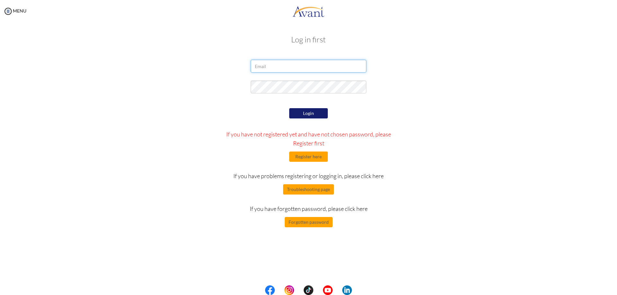
click at [270, 62] on input "email" at bounding box center [309, 66] width 116 height 13
type input "[EMAIL_ADDRESS][DOMAIN_NAME]"
click at [313, 112] on button "Login" at bounding box center [308, 113] width 39 height 10
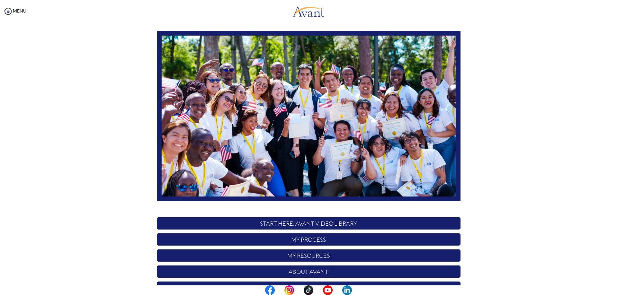
scroll to position [62, 0]
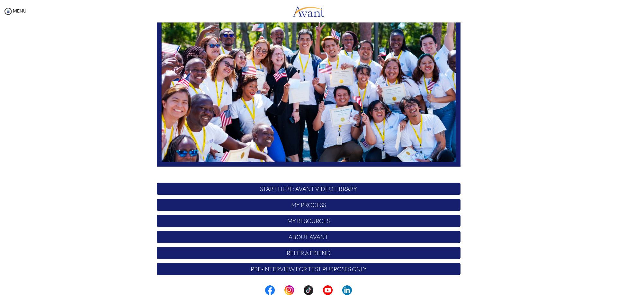
click at [311, 188] on p "START HERE: Avant Video Library" at bounding box center [309, 189] width 304 height 12
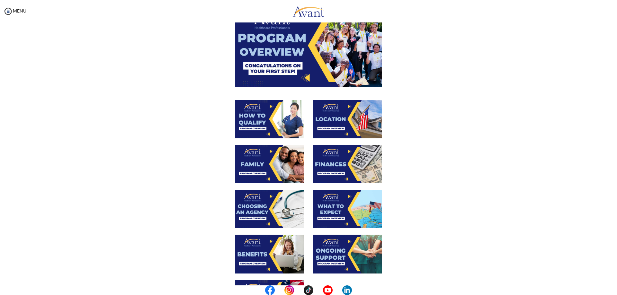
scroll to position [32, 0]
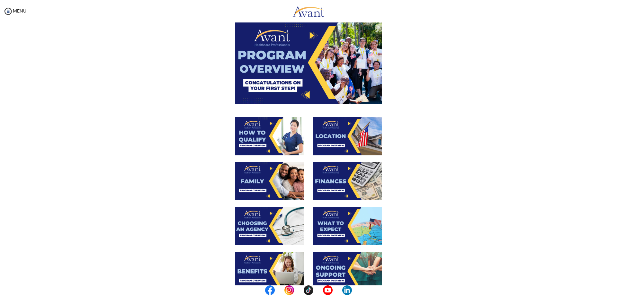
click at [270, 137] on img at bounding box center [269, 136] width 69 height 39
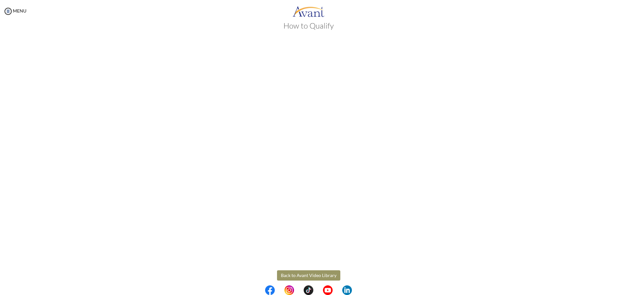
scroll to position [21, 0]
click at [318, 271] on body "Maintenance break. Please come back in 2 hours. MENU My Status What is the next…" at bounding box center [308, 147] width 617 height 295
click at [307, 269] on button "Back to Avant Video Library" at bounding box center [308, 268] width 63 height 10
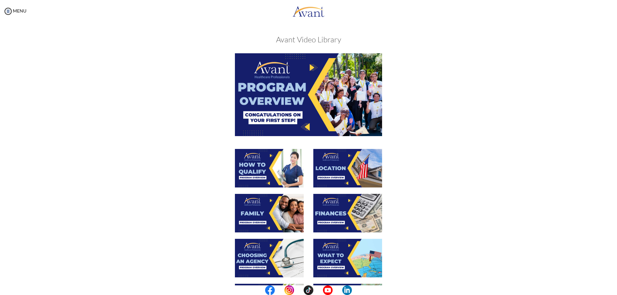
click at [272, 173] on img at bounding box center [269, 168] width 69 height 39
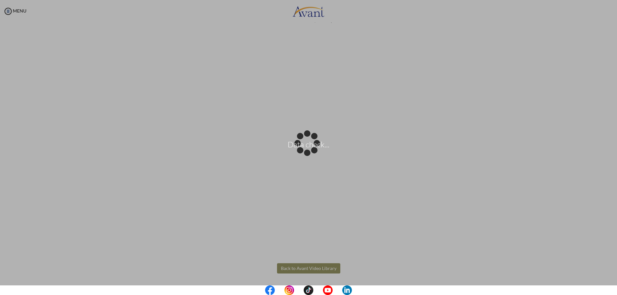
click at [304, 271] on body "Data check... Maintenance break. Please come back in 2 hours. MENU My Status Wh…" at bounding box center [308, 147] width 617 height 295
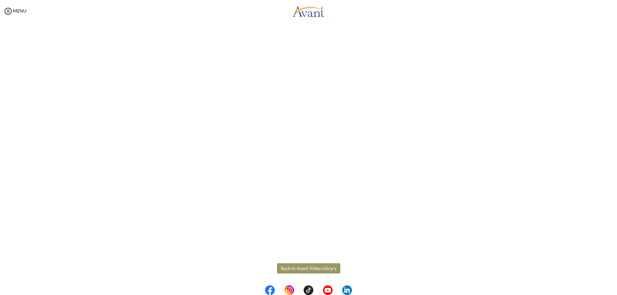
click at [304, 271] on button "Back to Avant Video Library" at bounding box center [308, 268] width 63 height 10
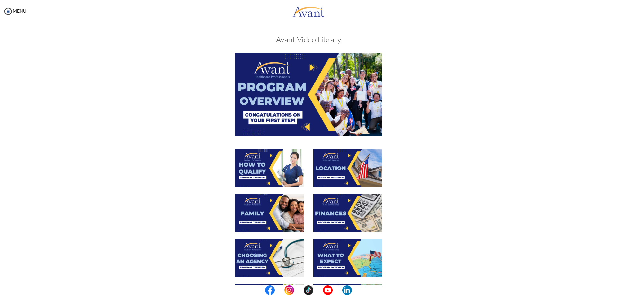
click at [341, 169] on img at bounding box center [347, 168] width 69 height 39
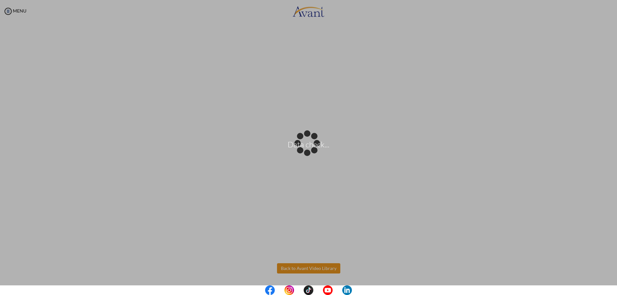
click at [309, 271] on body "Data check... Maintenance break. Please come back in 2 hours. MENU My Status Wh…" at bounding box center [308, 147] width 617 height 295
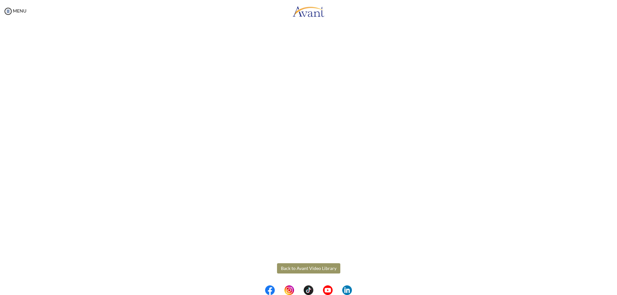
click at [314, 270] on button "Back to Avant Video Library" at bounding box center [308, 268] width 63 height 10
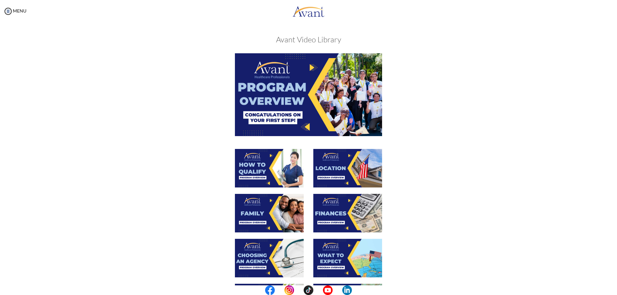
click at [263, 217] on img at bounding box center [269, 213] width 69 height 39
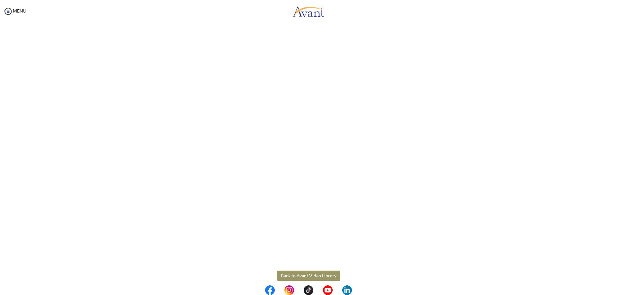
scroll to position [89, 0]
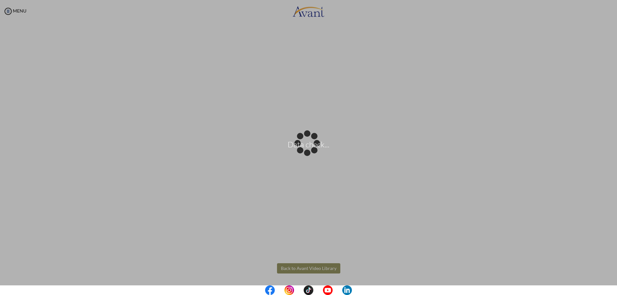
click at [312, 269] on body "Data check... Maintenance break. Please come back in 2 hours. MENU My Status Wh…" at bounding box center [308, 147] width 617 height 295
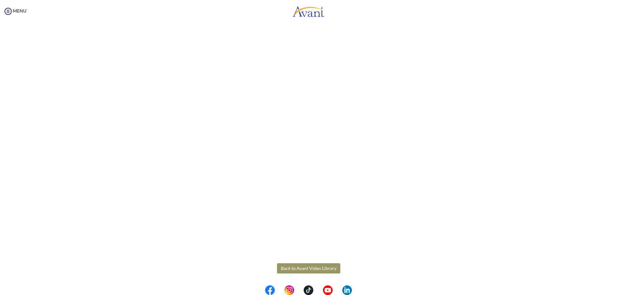
click at [300, 267] on button "Back to Avant Video Library" at bounding box center [308, 268] width 63 height 10
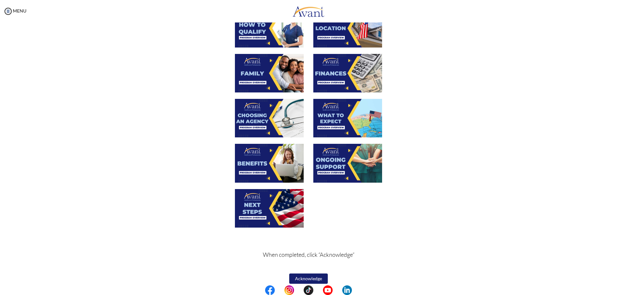
scroll to position [147, 0]
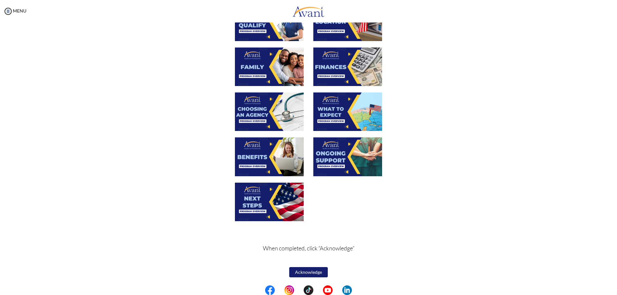
click at [265, 153] on img at bounding box center [269, 157] width 69 height 39
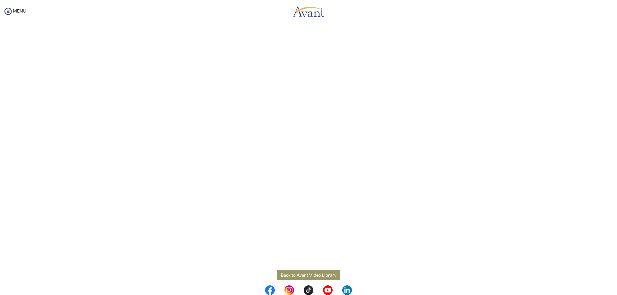
scroll to position [89, 0]
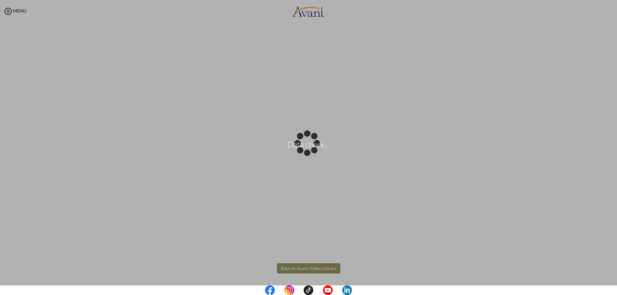
click at [313, 271] on body "Data check... Maintenance break. Please come back in 2 hours. MENU My Status Wh…" at bounding box center [308, 147] width 617 height 295
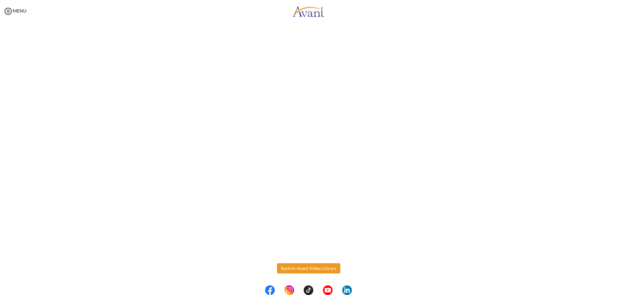
drag, startPoint x: 313, startPoint y: 270, endPoint x: 313, endPoint y: 274, distance: 4.2
click at [313, 274] on div "Benefits Back to Avant Video Library" at bounding box center [308, 126] width 376 height 372
click at [311, 269] on button "Back to Avant Video Library" at bounding box center [308, 268] width 63 height 10
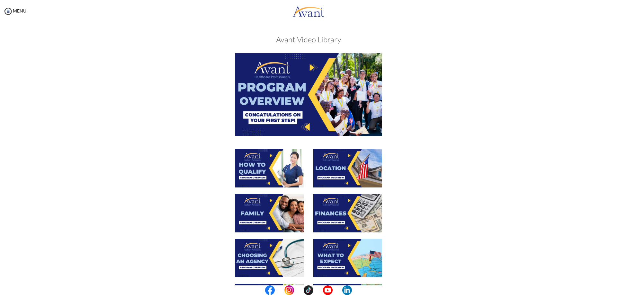
click at [346, 226] on img at bounding box center [347, 213] width 69 height 39
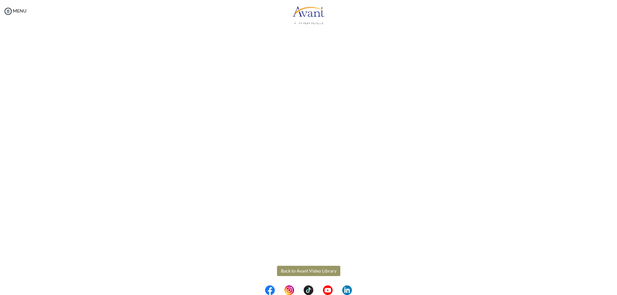
scroll to position [21, 0]
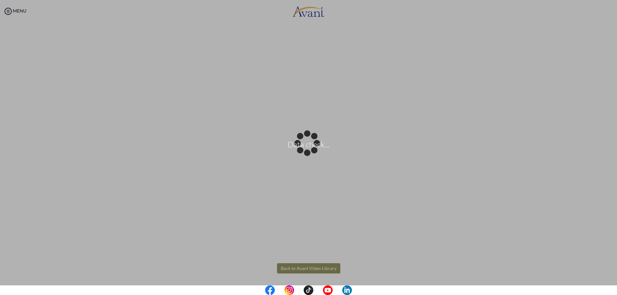
click at [310, 268] on body "Data check... Maintenance break. Please come back in 2 hours. MENU My Status Wh…" at bounding box center [308, 147] width 617 height 295
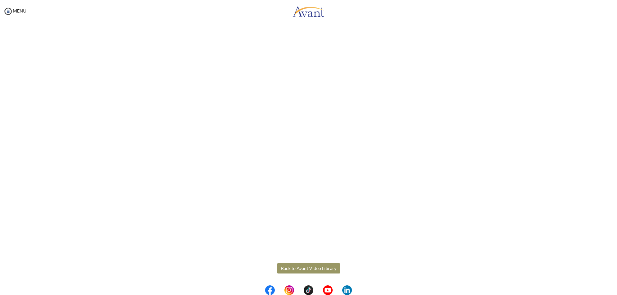
click at [311, 270] on button "Back to Avant Video Library" at bounding box center [308, 268] width 63 height 10
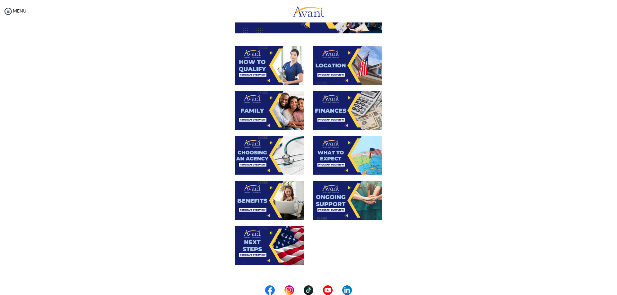
scroll to position [129, 0]
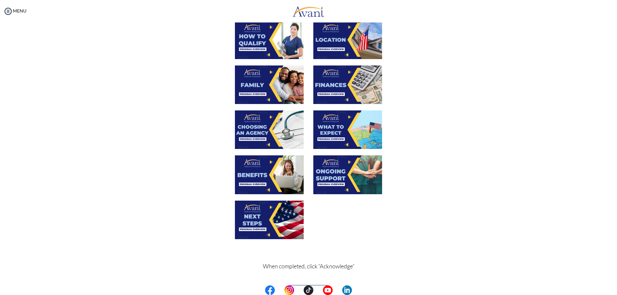
click at [331, 138] on img at bounding box center [347, 130] width 69 height 39
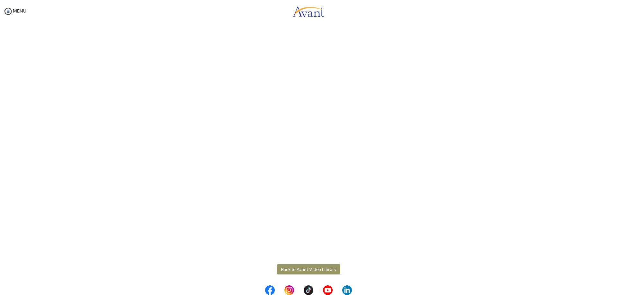
scroll to position [89, 0]
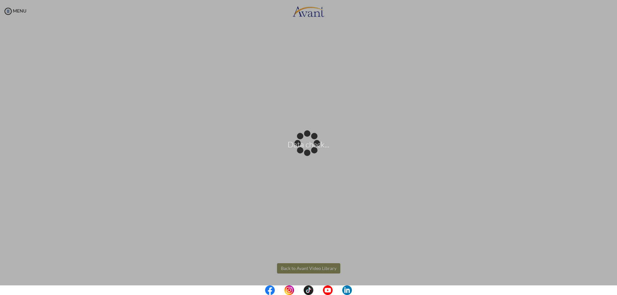
click at [314, 267] on body "Data check... Maintenance break. Please come back in 2 hours. MENU My Status Wh…" at bounding box center [308, 147] width 617 height 295
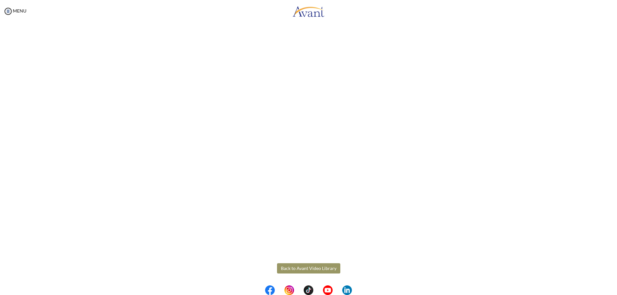
click at [296, 269] on button "Back to Avant Video Library" at bounding box center [308, 268] width 63 height 10
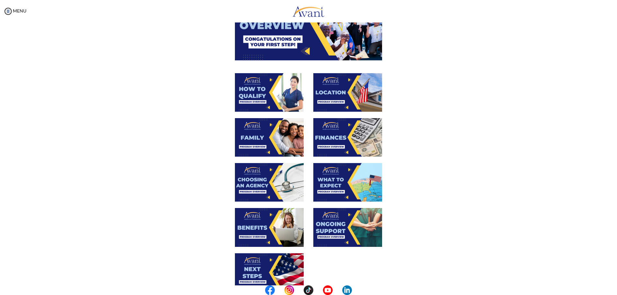
scroll to position [96, 0]
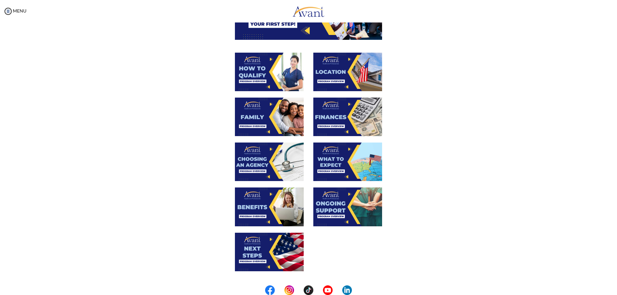
click at [267, 253] on img at bounding box center [269, 252] width 69 height 39
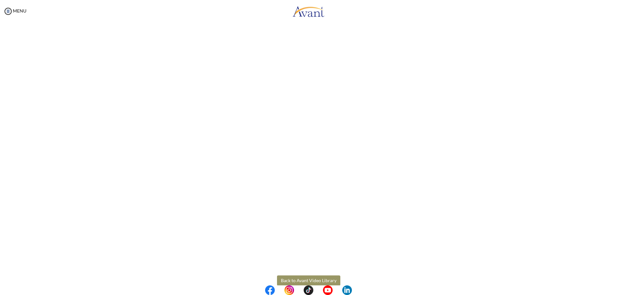
scroll to position [89, 0]
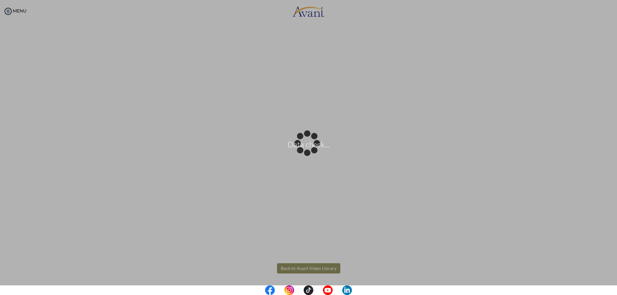
click at [303, 266] on body "Data check... Maintenance break. Please come back in 2 hours. MENU My Status Wh…" at bounding box center [308, 147] width 617 height 295
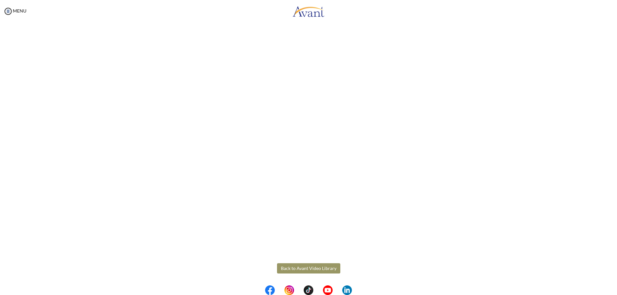
click at [305, 269] on button "Back to Avant Video Library" at bounding box center [308, 268] width 63 height 10
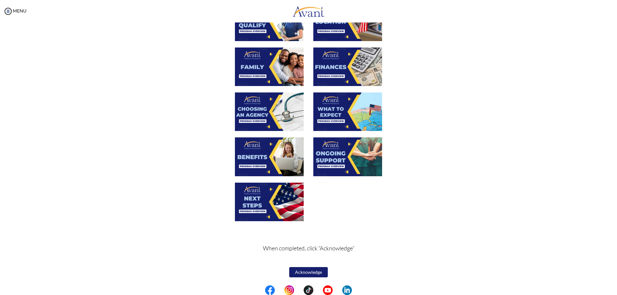
click at [313, 273] on button "Acknowledge" at bounding box center [308, 272] width 39 height 10
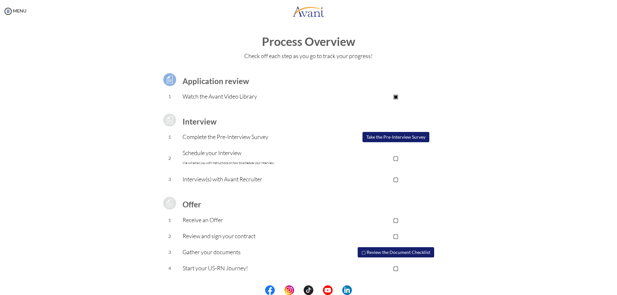
click at [384, 139] on button "Take the Pre-Interview Survey" at bounding box center [395, 137] width 67 height 10
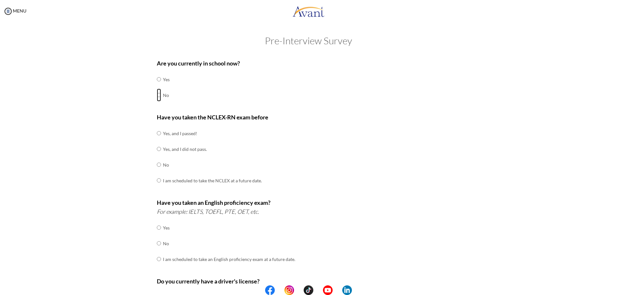
click at [157, 86] on input "radio" at bounding box center [159, 79] width 4 height 13
radio input "true"
click at [157, 140] on input "radio" at bounding box center [159, 133] width 4 height 13
radio input "true"
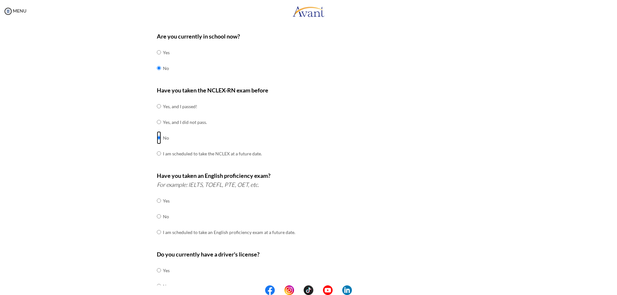
scroll to position [116, 0]
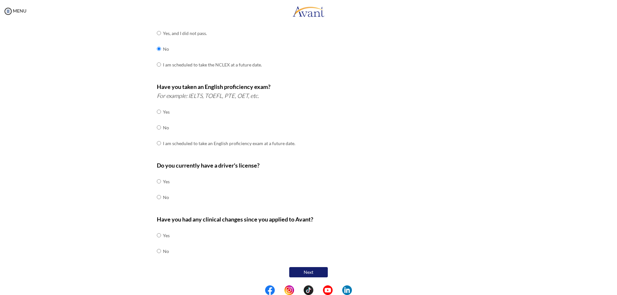
click at [154, 129] on div "Are you currently in school now? Yes No Have you taken the NCLEX-RN exam before…" at bounding box center [308, 110] width 313 height 340
click at [161, 201] on td at bounding box center [162, 198] width 2 height 16
click at [157, 242] on input "radio" at bounding box center [159, 235] width 4 height 13
radio input "true"
click at [157, 188] on input "radio" at bounding box center [159, 181] width 4 height 13
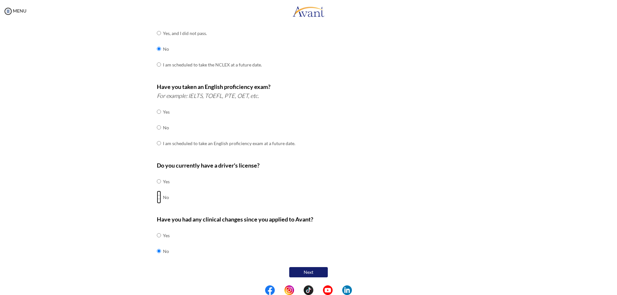
radio input "true"
click at [161, 128] on td at bounding box center [162, 128] width 2 height 16
click at [157, 118] on input "radio" at bounding box center [159, 111] width 4 height 13
radio input "true"
click at [302, 273] on button "Next" at bounding box center [308, 272] width 39 height 10
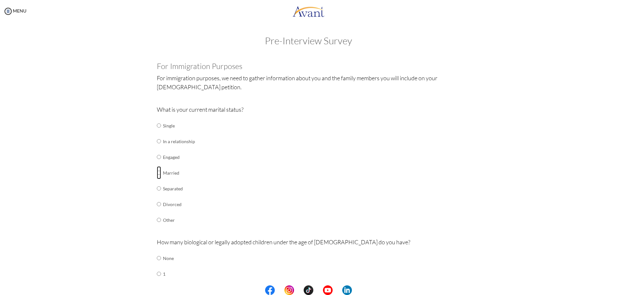
click at [157, 132] on input "radio" at bounding box center [159, 125] width 4 height 13
radio input "true"
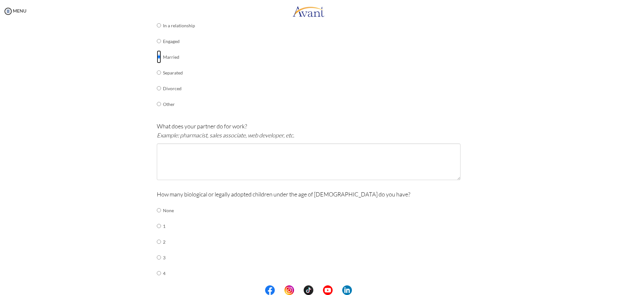
scroll to position [129, 0]
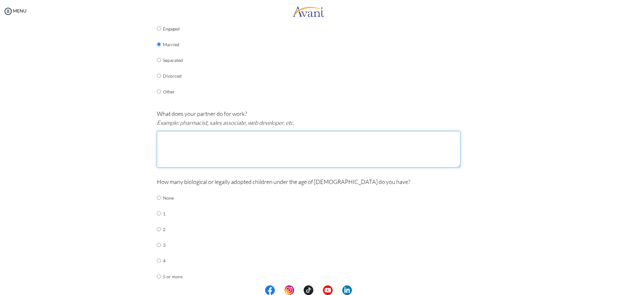
click at [168, 141] on textarea at bounding box center [309, 149] width 304 height 37
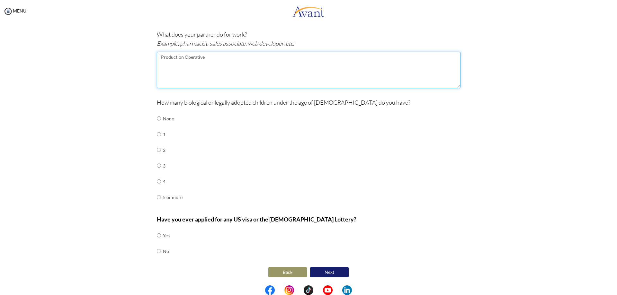
scroll to position [208, 0]
type textarea "Production Operative"
click at [157, 125] on input "radio" at bounding box center [159, 118] width 4 height 13
radio input "true"
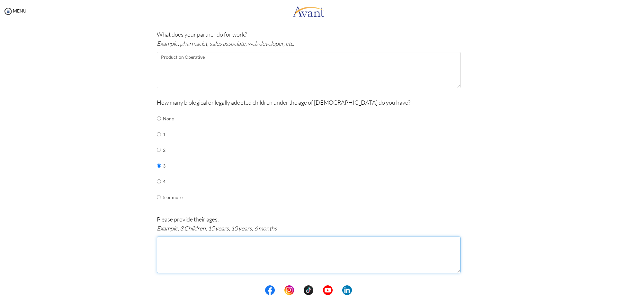
click at [190, 248] on textarea at bounding box center [309, 255] width 304 height 37
type textarea "2"
click at [170, 248] on textarea "17 yrs 8 YRS 2 Yrs" at bounding box center [309, 255] width 304 height 37
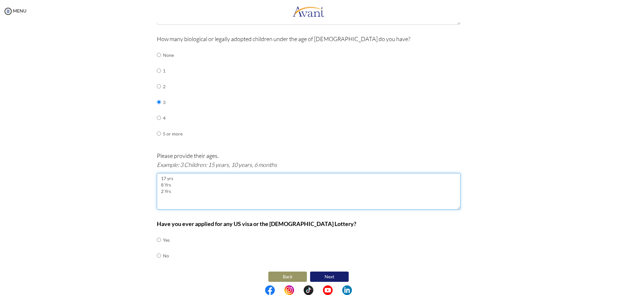
scroll to position [276, 0]
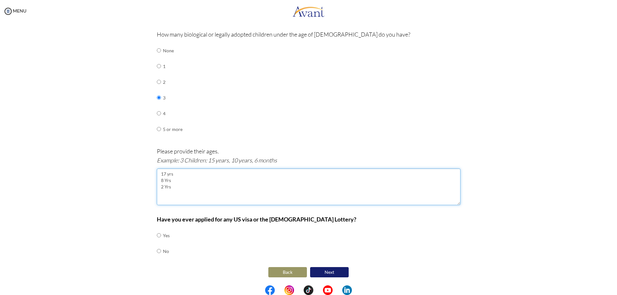
type textarea "17 yrs 8 Yrs 2 Yrs"
click at [157, 242] on input "radio" at bounding box center [159, 235] width 4 height 13
radio input "true"
click at [325, 272] on button "Next" at bounding box center [329, 272] width 39 height 10
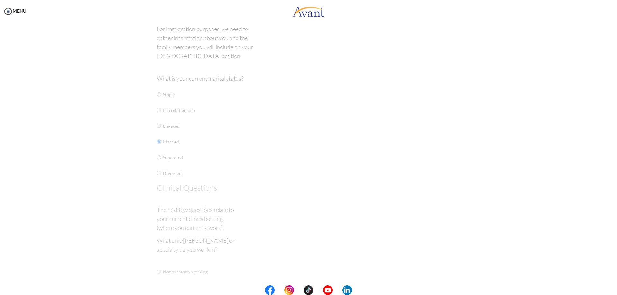
scroll to position [0, 0]
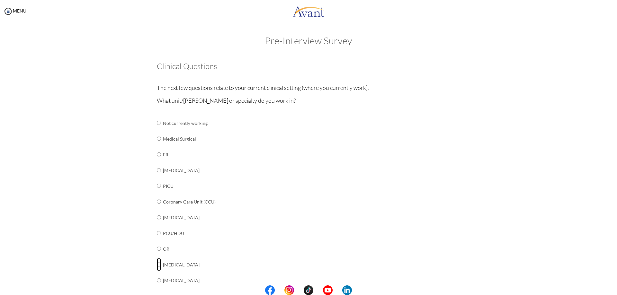
click at [157, 129] on input "radio" at bounding box center [159, 123] width 4 height 13
radio input "true"
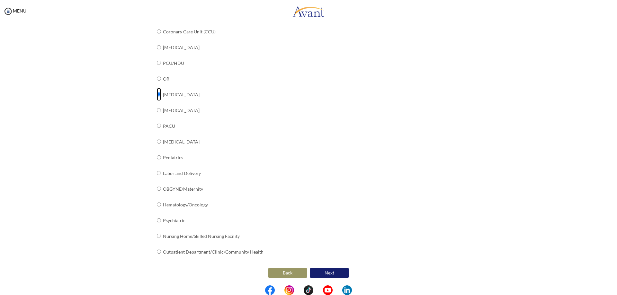
scroll to position [171, 0]
click at [330, 271] on button "Next" at bounding box center [329, 272] width 39 height 10
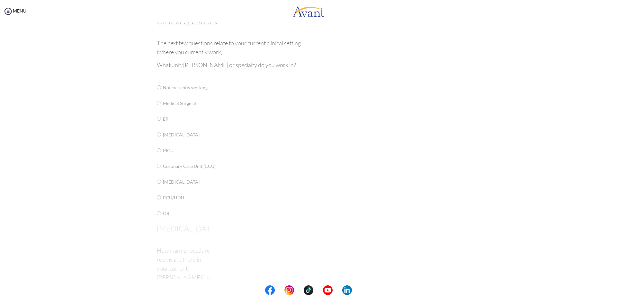
scroll to position [0, 0]
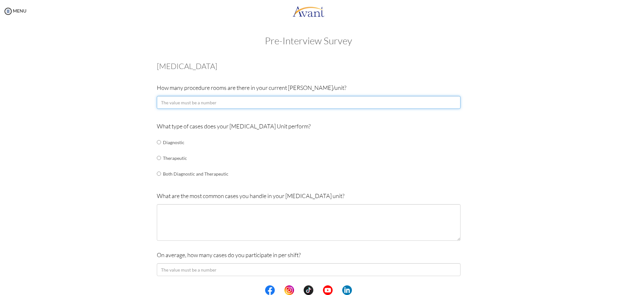
click at [444, 104] on input "number" at bounding box center [309, 102] width 304 height 13
click at [183, 102] on input "number" at bounding box center [309, 102] width 304 height 13
type input "3"
click at [157, 149] on input "radio" at bounding box center [159, 142] width 4 height 13
radio input "true"
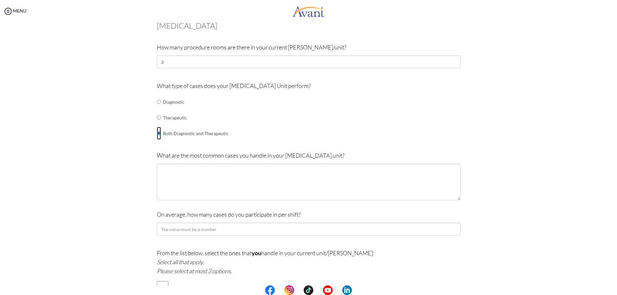
scroll to position [64, 0]
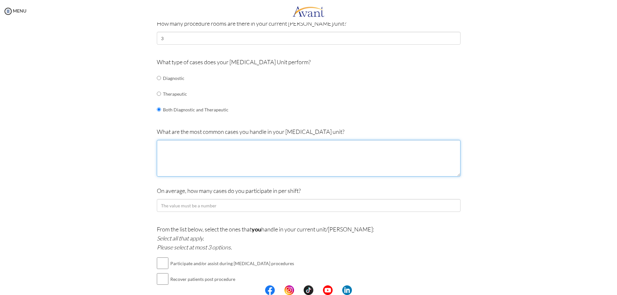
click at [163, 152] on textarea at bounding box center [309, 158] width 304 height 37
click at [172, 147] on textarea "Gastroposy" at bounding box center [309, 158] width 304 height 37
drag, startPoint x: 172, startPoint y: 147, endPoint x: 184, endPoint y: 145, distance: 12.2
click at [184, 145] on textarea "Gastroposy" at bounding box center [309, 158] width 304 height 37
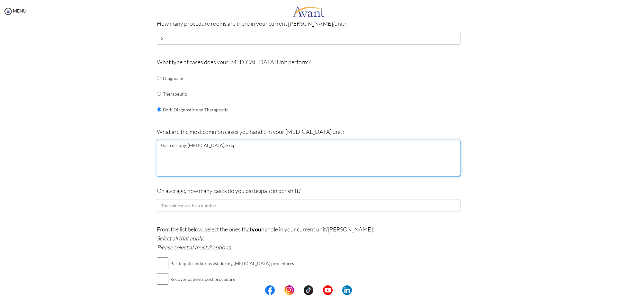
drag, startPoint x: 218, startPoint y: 145, endPoint x: 207, endPoint y: 159, distance: 18.1
type textarea "Gastroscopy, colonoscopy, Ercp"
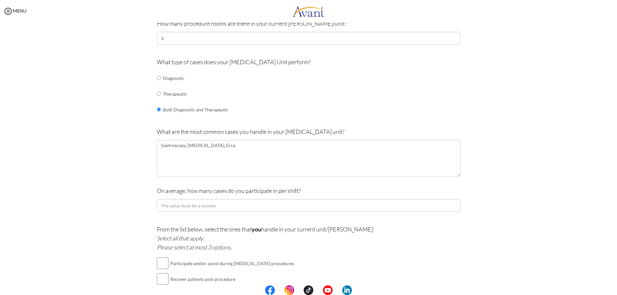
drag, startPoint x: 207, startPoint y: 159, endPoint x: 114, endPoint y: 128, distance: 98.5
click at [112, 129] on div "Pre-Interview Survey Are you currently in school now? Yes No Have you taken the…" at bounding box center [308, 171] width 604 height 400
click at [317, 200] on input "number" at bounding box center [309, 205] width 304 height 13
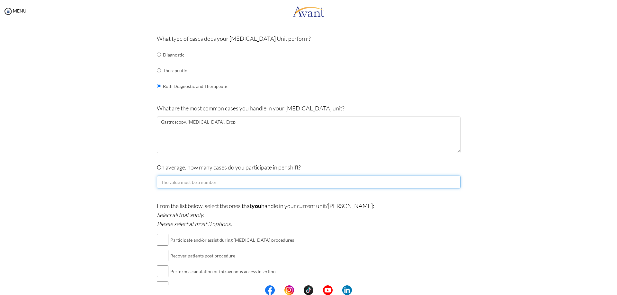
scroll to position [124, 0]
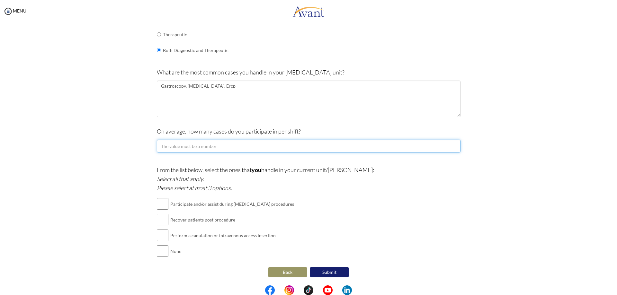
click at [212, 147] on input "number" at bounding box center [309, 146] width 304 height 13
type input "10"
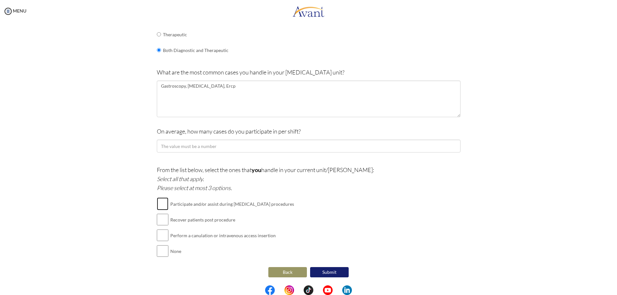
click at [160, 204] on input "checkbox" at bounding box center [163, 204] width 12 height 13
checkbox input "true"
click at [162, 216] on input "checkbox" at bounding box center [163, 219] width 12 height 13
checkbox input "true"
click at [161, 239] on input "checkbox" at bounding box center [163, 235] width 12 height 13
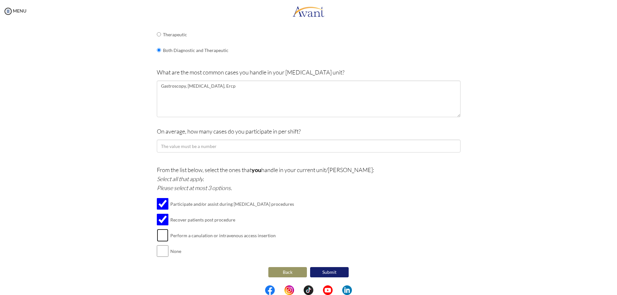
checkbox input "true"
click at [329, 273] on button "Submit" at bounding box center [329, 272] width 39 height 10
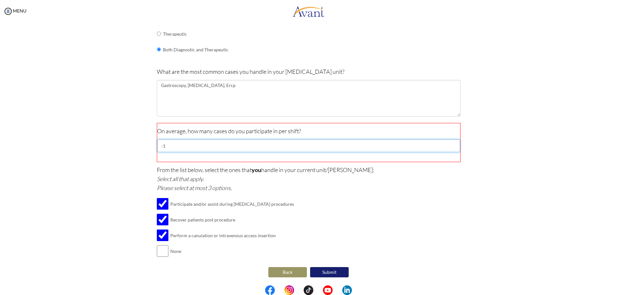
click at [450, 147] on input "-1" at bounding box center [308, 145] width 303 height 13
click at [450, 147] on input "-2" at bounding box center [308, 145] width 303 height 13
click at [450, 147] on input "-3" at bounding box center [308, 145] width 303 height 13
click at [450, 147] on input "-4" at bounding box center [308, 145] width 303 height 13
click at [450, 144] on input "-3" at bounding box center [308, 145] width 303 height 13
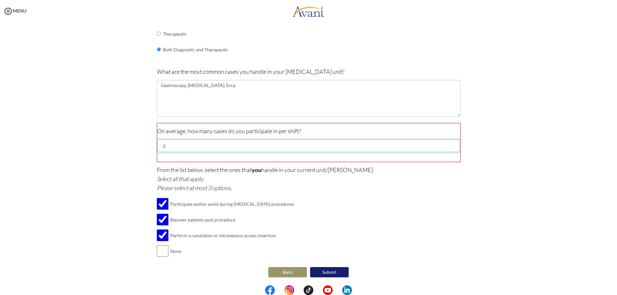
click at [450, 144] on input "-2" at bounding box center [308, 145] width 303 height 13
click at [450, 144] on input "-1" at bounding box center [308, 145] width 303 height 13
click at [450, 144] on input "0" at bounding box center [308, 145] width 303 height 13
click at [450, 144] on input "1" at bounding box center [308, 145] width 303 height 13
click at [450, 144] on input "2" at bounding box center [308, 145] width 303 height 13
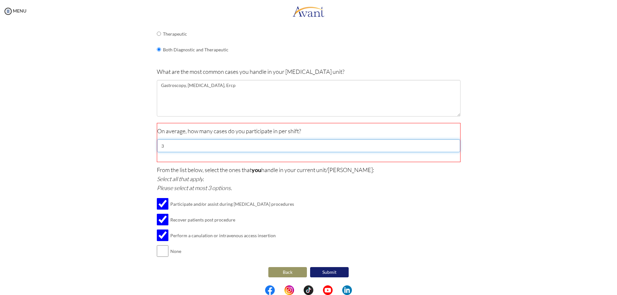
click at [450, 144] on input "3" at bounding box center [308, 145] width 303 height 13
click at [450, 144] on input "4" at bounding box center [308, 145] width 303 height 13
click at [450, 144] on input "5" at bounding box center [308, 145] width 303 height 13
click at [450, 144] on input "6" at bounding box center [308, 145] width 303 height 13
click at [450, 144] on input "7" at bounding box center [308, 145] width 303 height 13
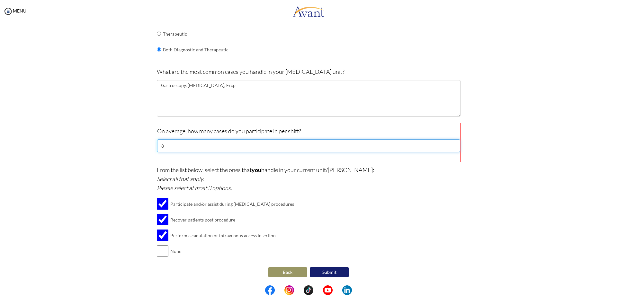
click at [450, 144] on input "8" at bounding box center [308, 145] width 303 height 13
click at [450, 144] on input "9" at bounding box center [308, 145] width 303 height 13
click at [450, 144] on input "10" at bounding box center [308, 145] width 303 height 13
click at [450, 144] on input "11" at bounding box center [308, 145] width 303 height 13
click at [450, 144] on input "12" at bounding box center [308, 145] width 303 height 13
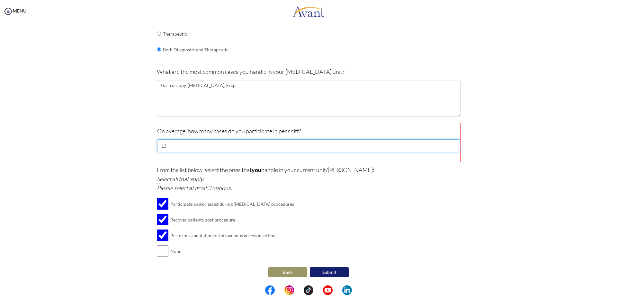
click at [450, 144] on input "13" at bounding box center [308, 145] width 303 height 13
click at [450, 144] on input "14" at bounding box center [308, 145] width 303 height 13
click at [450, 144] on input "15" at bounding box center [308, 145] width 303 height 13
click at [450, 144] on input "16" at bounding box center [308, 145] width 303 height 13
click at [450, 144] on input "17" at bounding box center [308, 145] width 303 height 13
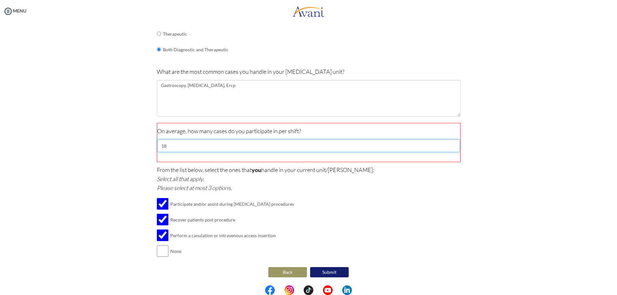
click at [450, 144] on input "18" at bounding box center [308, 145] width 303 height 13
click at [450, 144] on input "19" at bounding box center [308, 145] width 303 height 13
type input "20"
click at [450, 144] on input "20" at bounding box center [308, 145] width 303 height 13
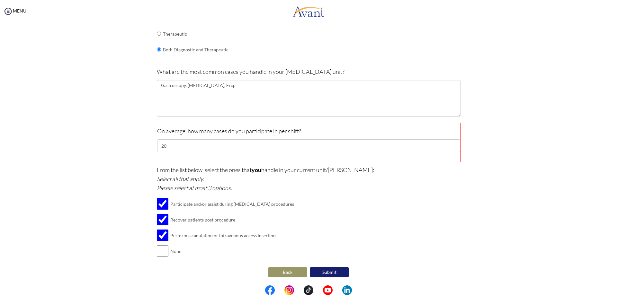
click at [320, 271] on button "Submit" at bounding box center [329, 272] width 39 height 10
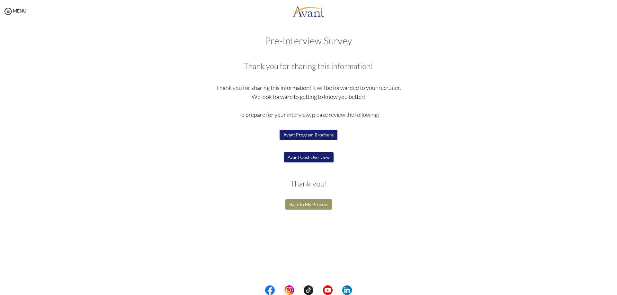
click at [316, 135] on button "Avant Program Brochure" at bounding box center [309, 135] width 58 height 10
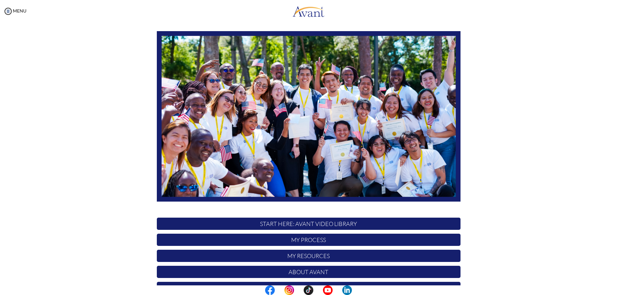
scroll to position [62, 0]
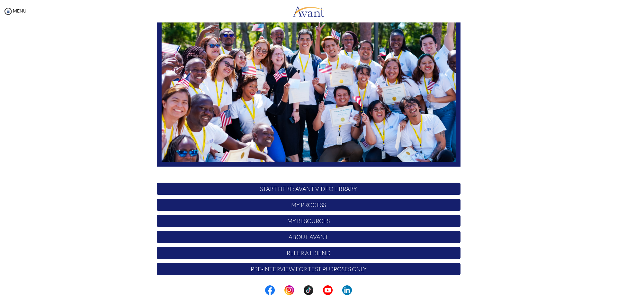
click at [314, 205] on p "My Process" at bounding box center [309, 205] width 304 height 12
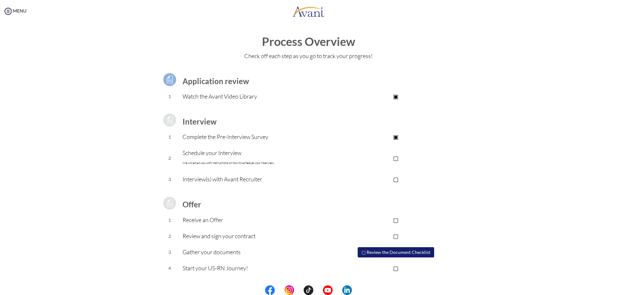
click at [243, 137] on p "Complete the Pre-Interview Survey" at bounding box center [257, 136] width 149 height 9
click at [397, 138] on p "▣" at bounding box center [395, 136] width 129 height 9
click at [217, 155] on p "Schedule your Interview We will email you with instructions on how to schedule …" at bounding box center [257, 157] width 149 height 19
click at [396, 159] on p "▢" at bounding box center [395, 158] width 129 height 9
click at [229, 155] on p "Schedule your Interview We will email you with instructions on how to schedule …" at bounding box center [257, 157] width 149 height 19
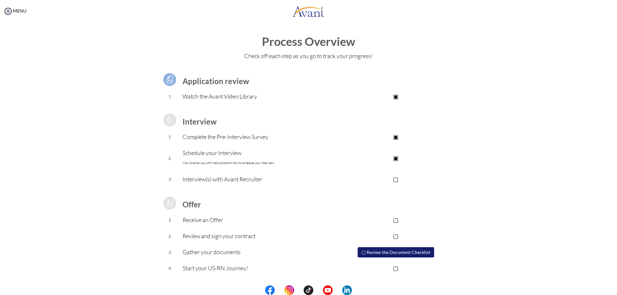
click at [251, 180] on p "Interview(s) with Avant Recruiter" at bounding box center [257, 179] width 149 height 9
click at [243, 137] on p "Complete the Pre-Interview Survey" at bounding box center [257, 136] width 149 height 9
click at [208, 177] on p "Interview(s) with Avant Recruiter" at bounding box center [257, 179] width 149 height 9
click at [396, 180] on p "▢" at bounding box center [395, 179] width 129 height 9
click at [396, 180] on p "▣" at bounding box center [395, 179] width 129 height 9
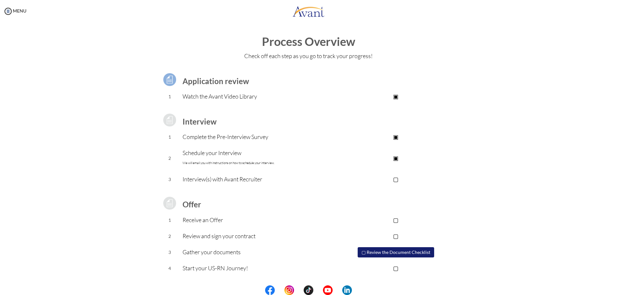
click at [216, 151] on p "Schedule your Interview We will email you with instructions on how to schedule …" at bounding box center [257, 157] width 149 height 19
click at [407, 253] on button "▢ Review the Document Checklist" at bounding box center [396, 252] width 76 height 10
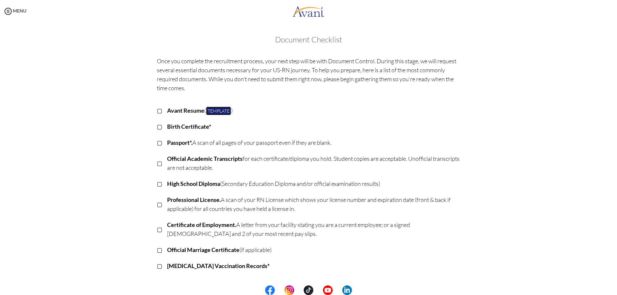
click at [210, 112] on link "Template" at bounding box center [218, 111] width 25 height 9
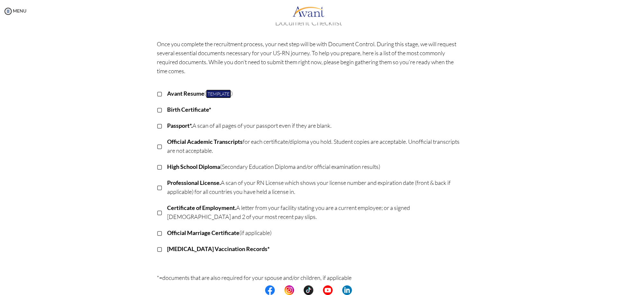
scroll to position [0, 0]
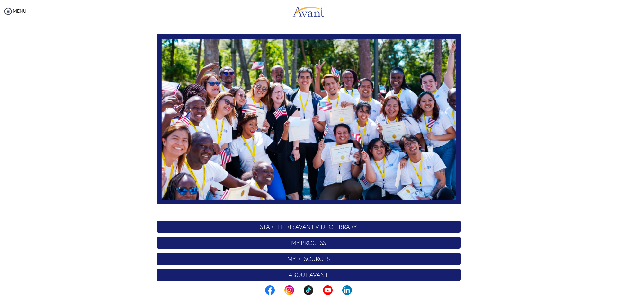
scroll to position [62, 0]
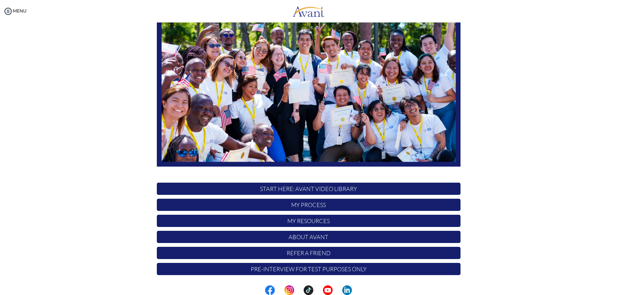
click at [300, 221] on p "My Resources" at bounding box center [309, 221] width 304 height 12
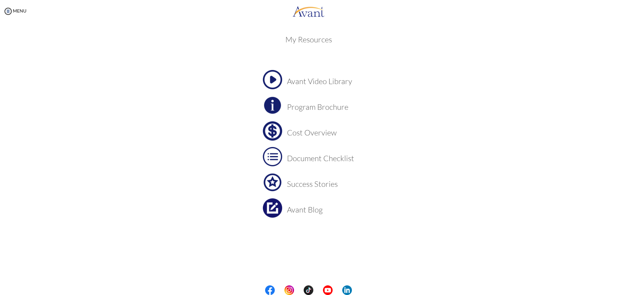
click at [307, 108] on h3 "Program Brochure" at bounding box center [320, 107] width 67 height 8
click at [302, 136] on h3 "Cost Overview" at bounding box center [320, 133] width 67 height 8
click at [307, 131] on h3 "Cost Overview" at bounding box center [320, 133] width 67 height 8
click at [320, 185] on h3 "Success Stories" at bounding box center [320, 184] width 67 height 8
click at [302, 158] on h3 "Document Checklist" at bounding box center [320, 158] width 67 height 8
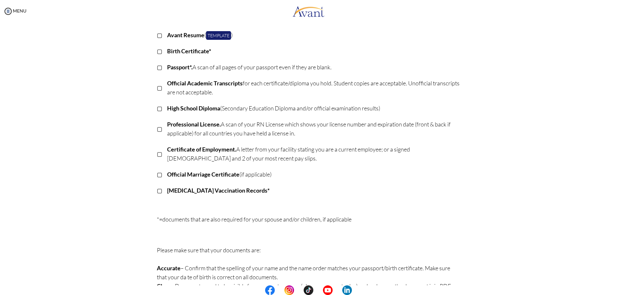
scroll to position [64, 0]
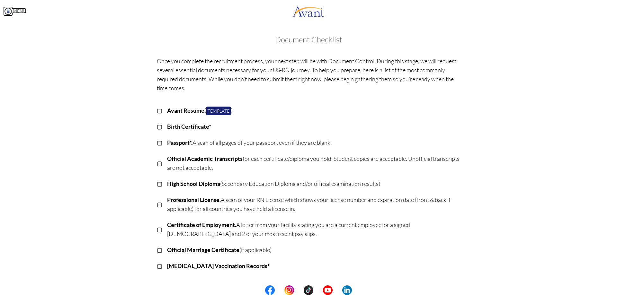
click at [5, 10] on img at bounding box center [8, 11] width 10 height 10
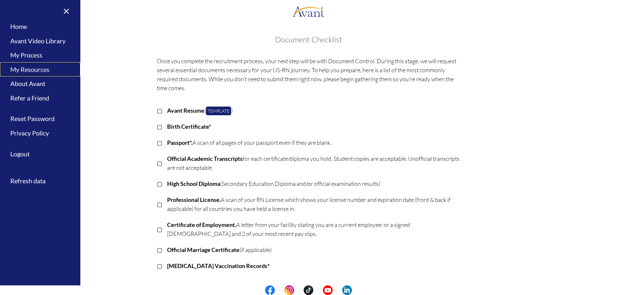
click at [35, 70] on link "My Resources" at bounding box center [40, 69] width 80 height 14
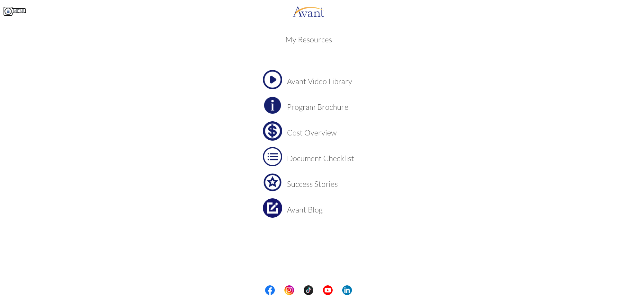
click at [5, 12] on img at bounding box center [8, 11] width 10 height 10
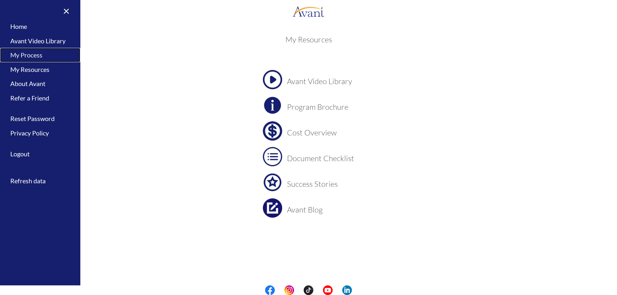
click at [33, 57] on link "My Process" at bounding box center [40, 55] width 80 height 14
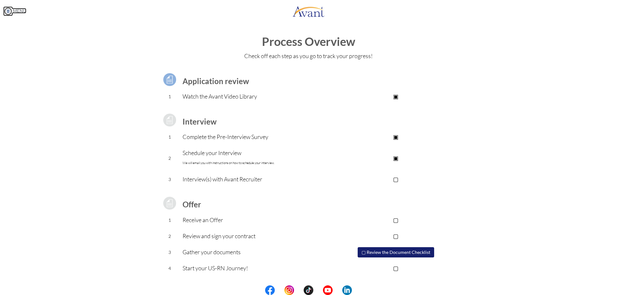
click at [8, 9] on img at bounding box center [8, 11] width 10 height 10
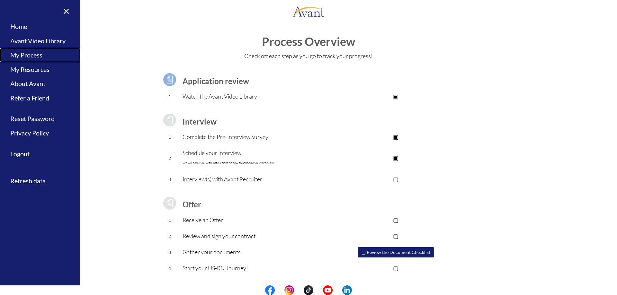
click at [35, 55] on link "My Process" at bounding box center [40, 55] width 80 height 14
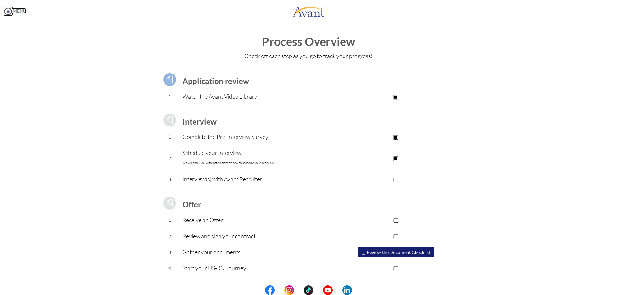
click at [7, 10] on img at bounding box center [8, 11] width 10 height 10
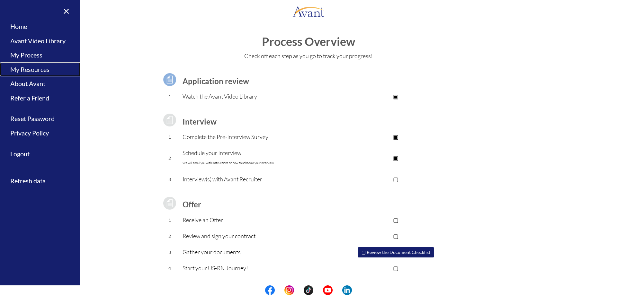
click at [36, 68] on link "My Resources" at bounding box center [40, 69] width 80 height 14
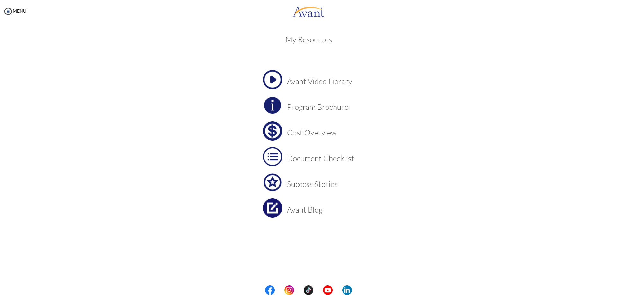
click at [302, 162] on h3 "Document Checklist" at bounding box center [320, 158] width 67 height 8
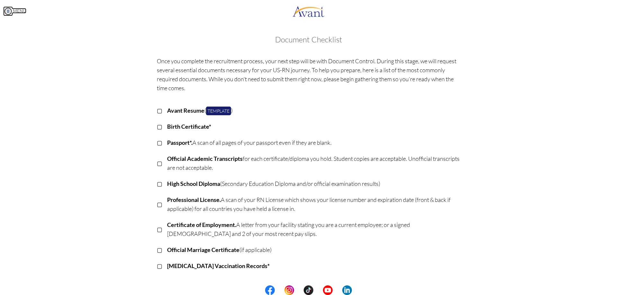
click at [8, 13] on img at bounding box center [8, 11] width 10 height 10
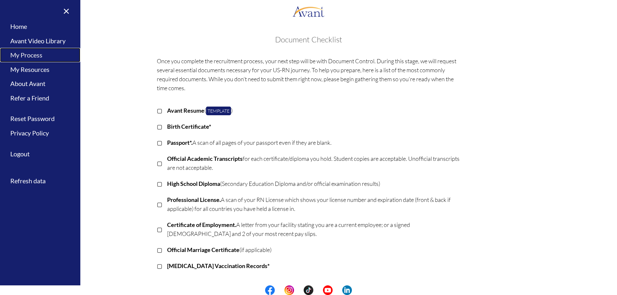
click at [28, 55] on link "My Process" at bounding box center [40, 55] width 80 height 14
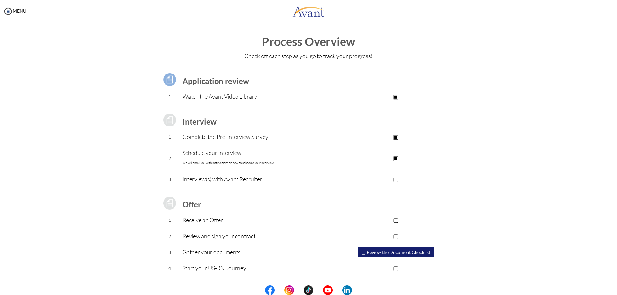
click at [226, 138] on p "Complete the Pre-Interview Survey" at bounding box center [257, 136] width 149 height 9
click at [388, 255] on button "▢ Review the Document Checklist" at bounding box center [396, 252] width 76 height 10
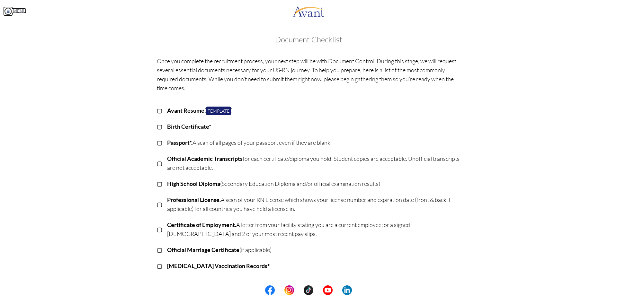
click at [6, 10] on img at bounding box center [8, 11] width 10 height 10
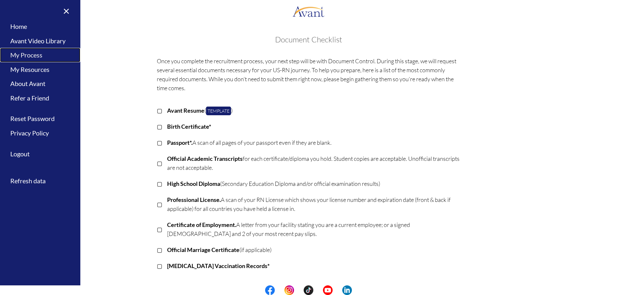
click at [30, 55] on link "My Process" at bounding box center [40, 55] width 80 height 14
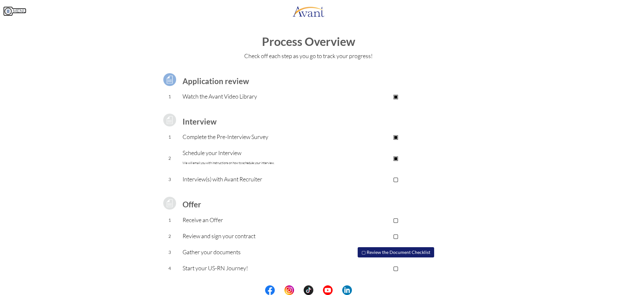
click at [8, 14] on img at bounding box center [8, 11] width 10 height 10
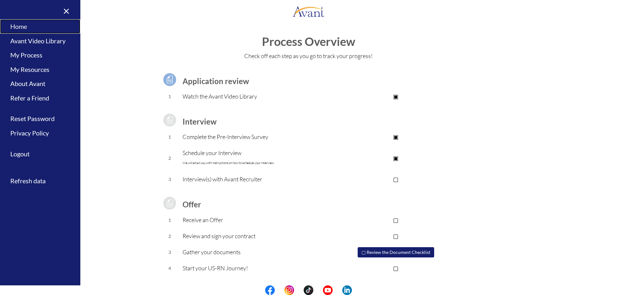
click at [19, 26] on link "Home" at bounding box center [40, 26] width 80 height 14
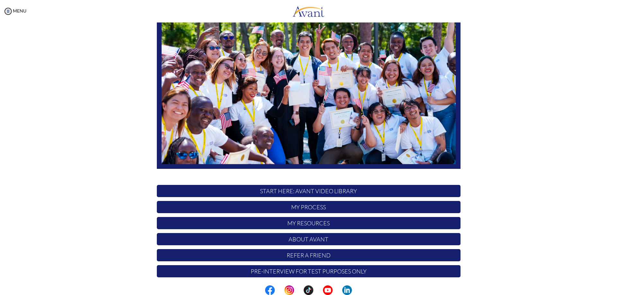
scroll to position [62, 0]
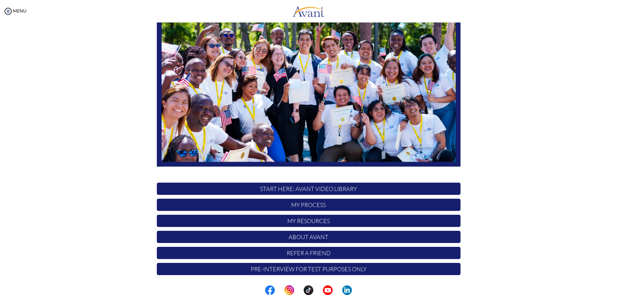
click at [306, 269] on p "Pre-Interview for test purposes only" at bounding box center [309, 269] width 304 height 12
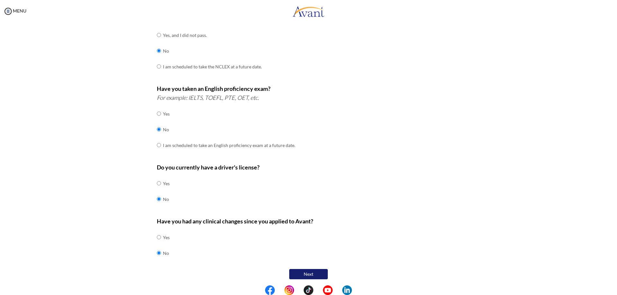
scroll to position [116, 0]
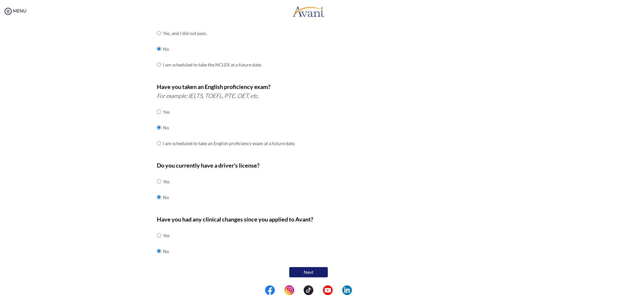
click at [311, 272] on button "Next" at bounding box center [308, 272] width 39 height 10
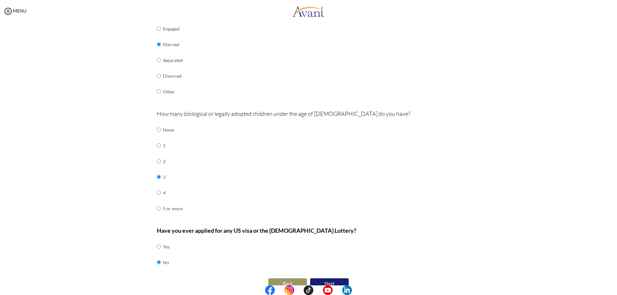
scroll to position [140, 0]
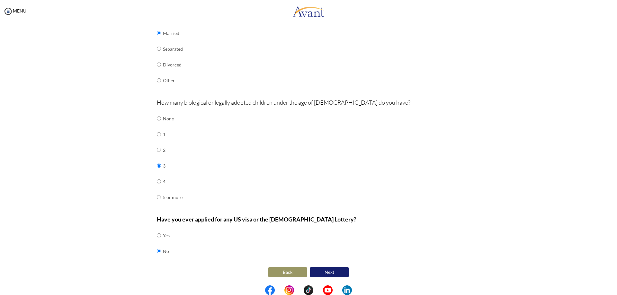
click at [326, 274] on button "Next" at bounding box center [329, 272] width 39 height 10
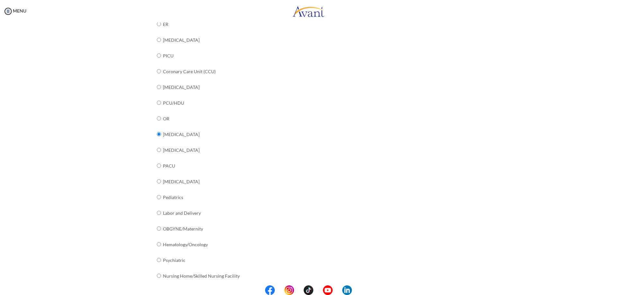
scroll to position [171, 0]
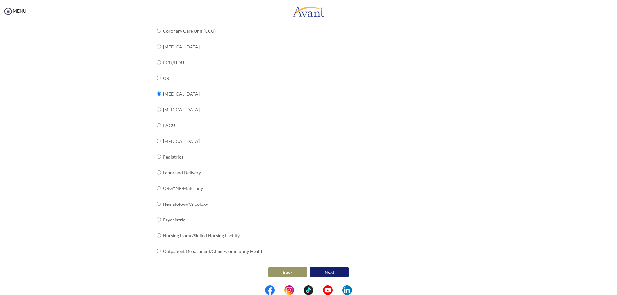
click at [318, 273] on button "Next" at bounding box center [329, 272] width 39 height 10
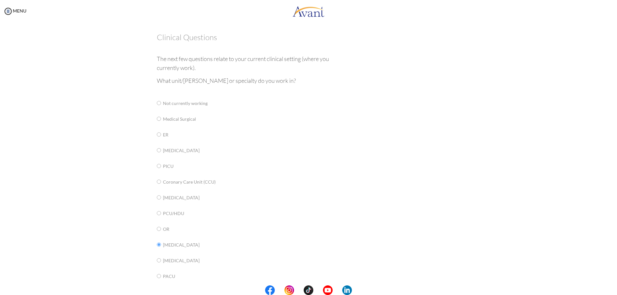
scroll to position [0, 0]
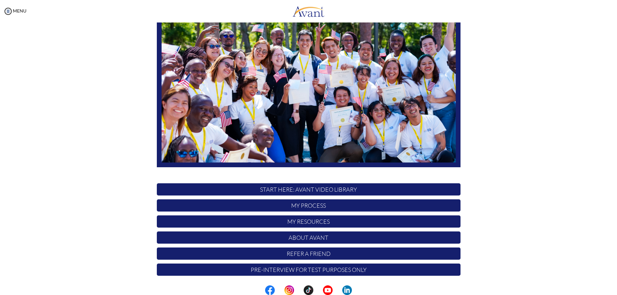
scroll to position [62, 0]
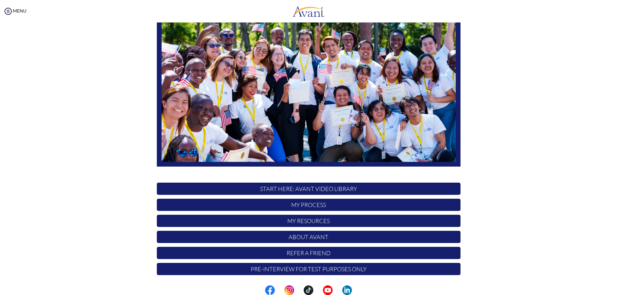
click at [308, 272] on p "Pre-Interview for test purposes only" at bounding box center [309, 269] width 304 height 12
